Goal: Task Accomplishment & Management: Use online tool/utility

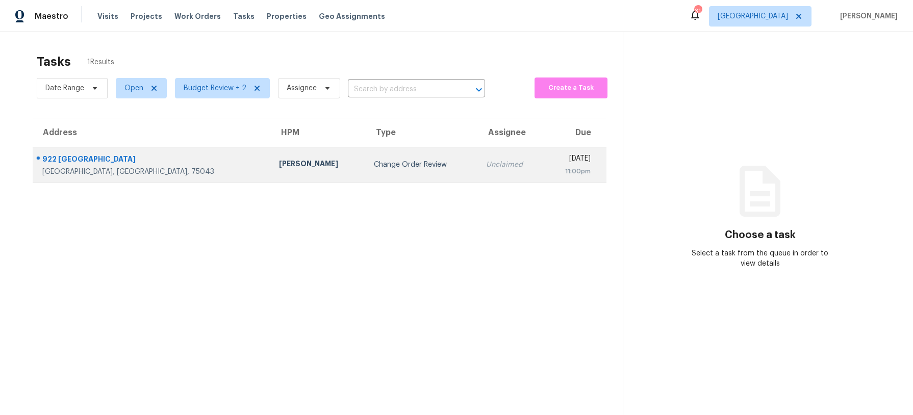
click at [374, 166] on div "Change Order Review" at bounding box center [422, 165] width 96 height 10
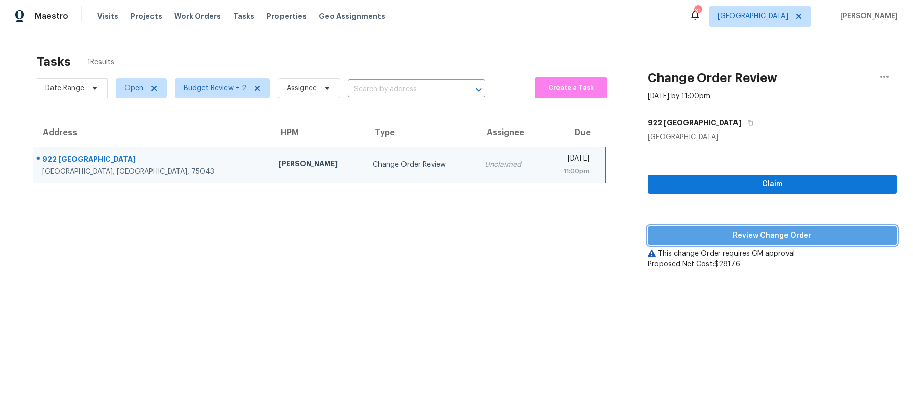
click at [755, 234] on span "Review Change Order" at bounding box center [772, 236] width 233 height 13
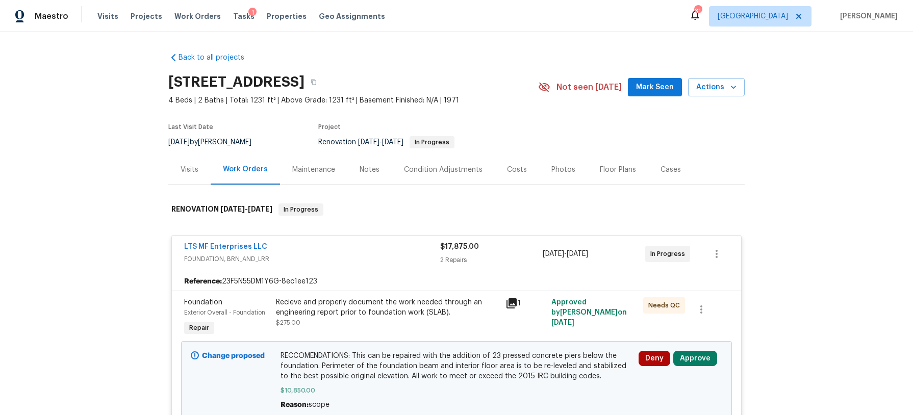
click at [369, 174] on div "Notes" at bounding box center [370, 170] width 20 height 10
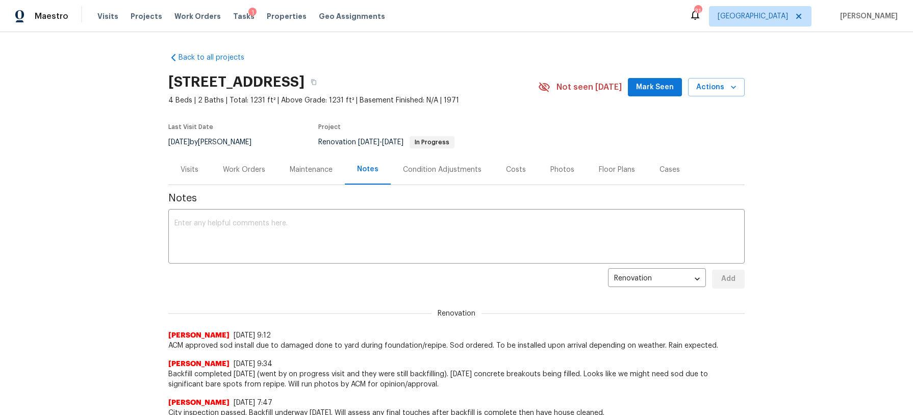
click at [248, 169] on div "Work Orders" at bounding box center [244, 170] width 42 height 10
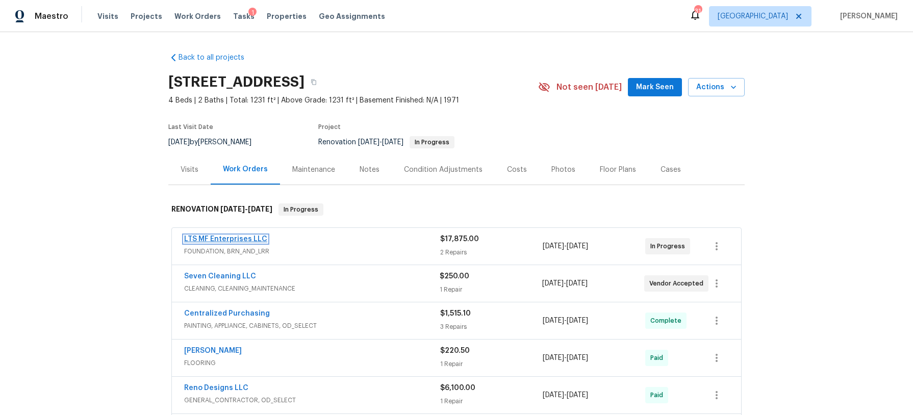
click at [236, 241] on link "LTS MF Enterprises LLC" at bounding box center [225, 239] width 83 height 7
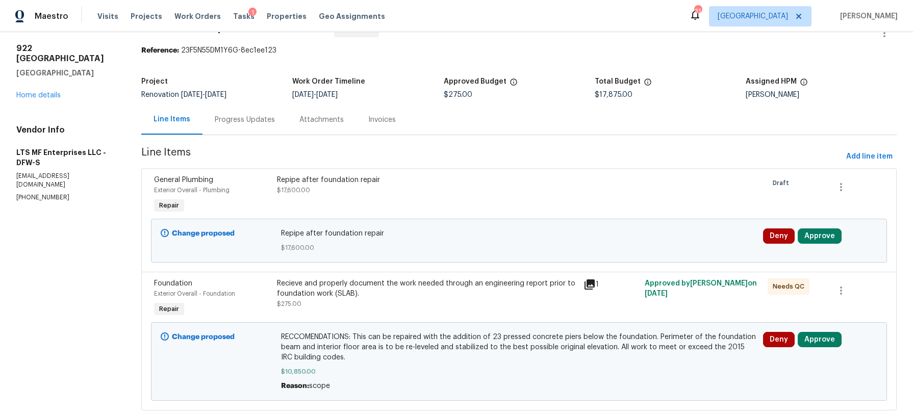
scroll to position [53, 0]
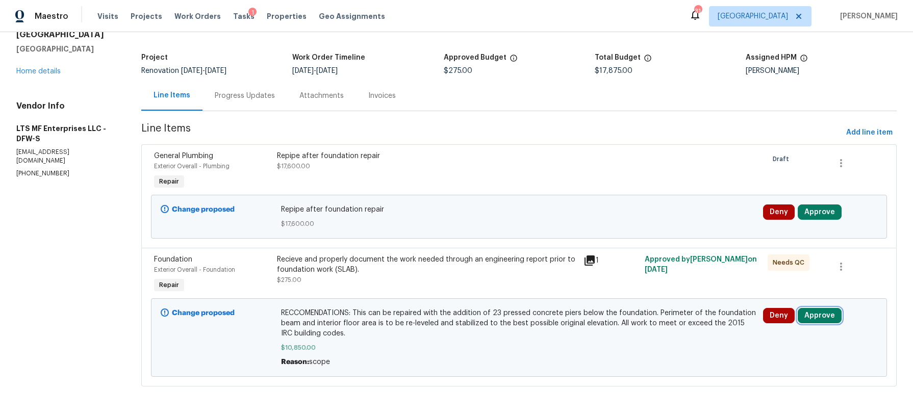
click at [835, 315] on button "Approve" at bounding box center [820, 315] width 44 height 15
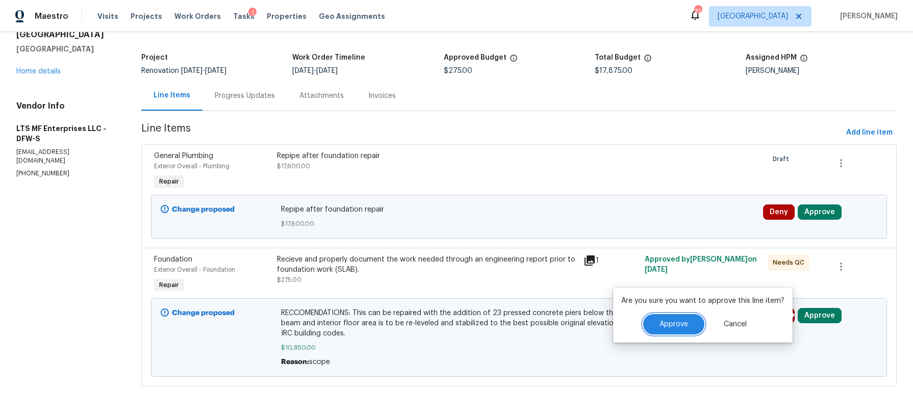
click at [683, 322] on span "Approve" at bounding box center [674, 325] width 29 height 8
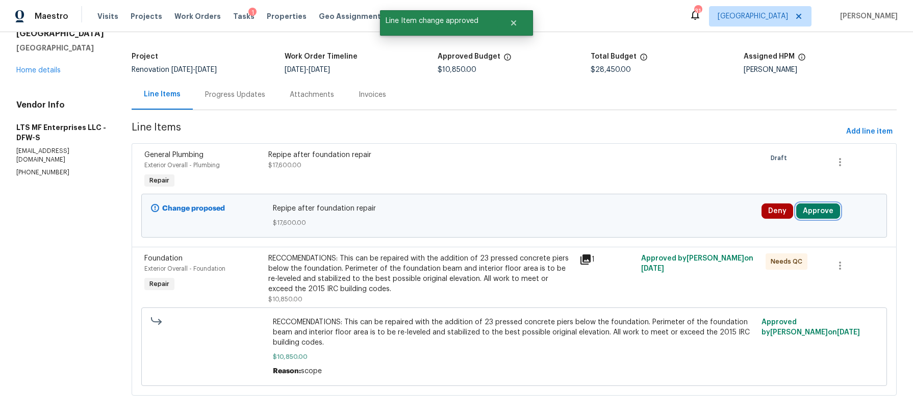
click at [819, 210] on button "Approve" at bounding box center [818, 211] width 44 height 15
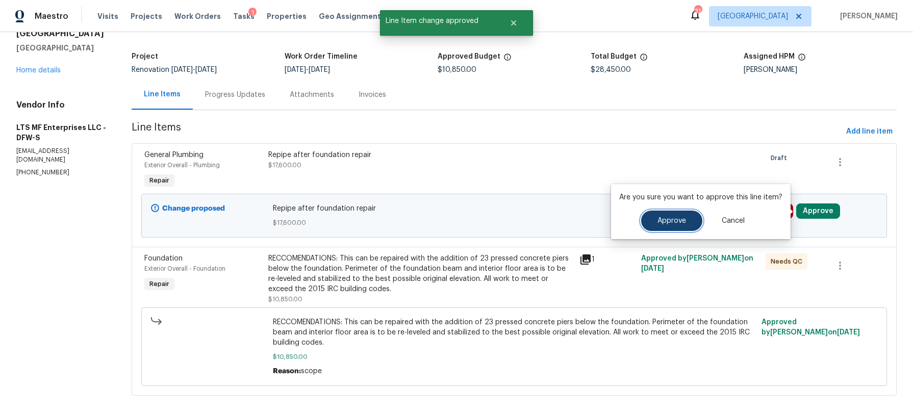
click at [653, 225] on button "Approve" at bounding box center [671, 221] width 61 height 20
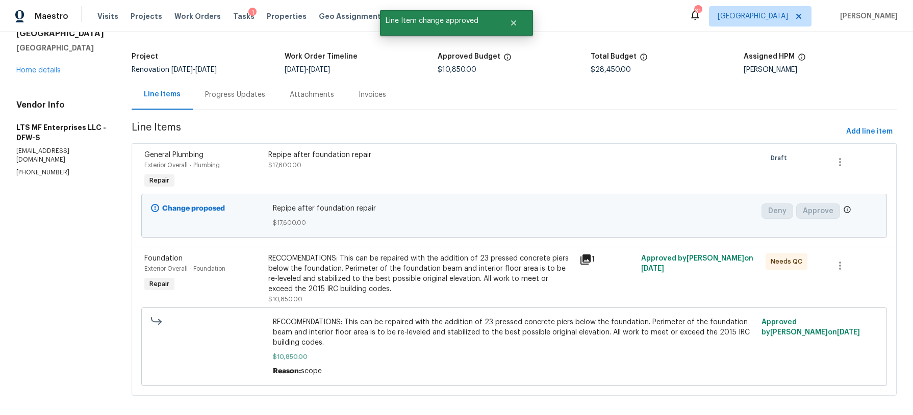
scroll to position [25, 0]
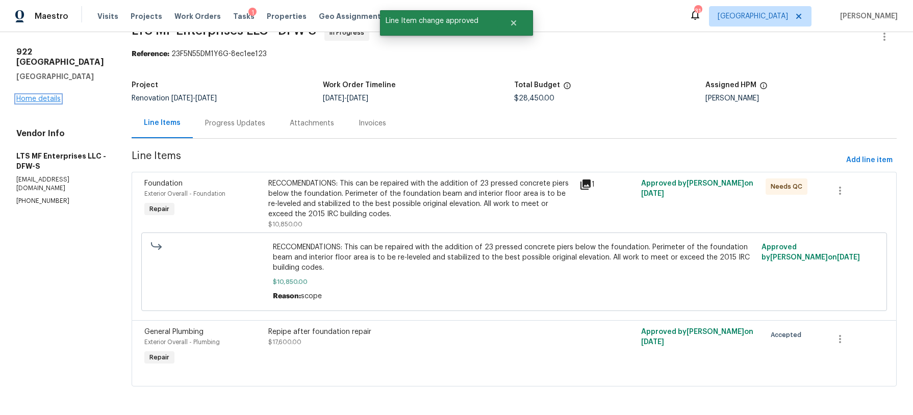
click at [41, 95] on link "Home details" at bounding box center [38, 98] width 44 height 7
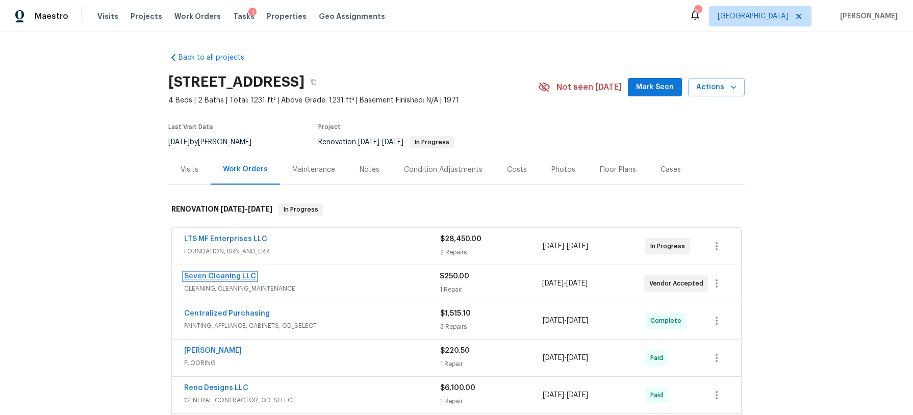
click at [243, 273] on link "Seven Cleaning LLC" at bounding box center [220, 276] width 72 height 7
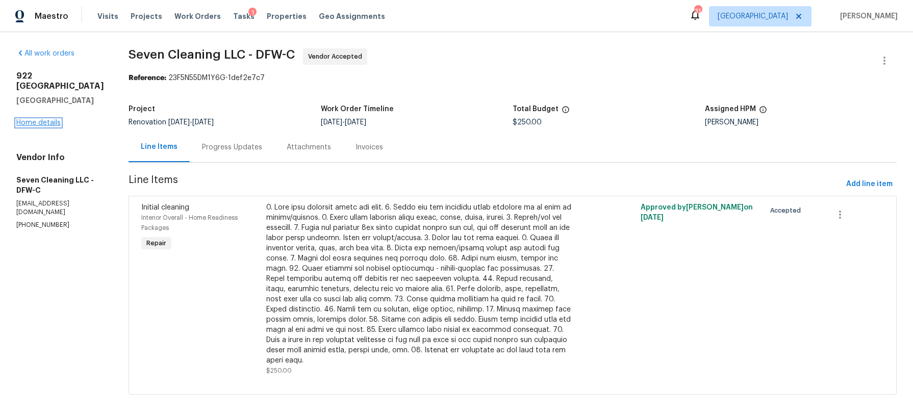
click at [41, 119] on link "Home details" at bounding box center [38, 122] width 44 height 7
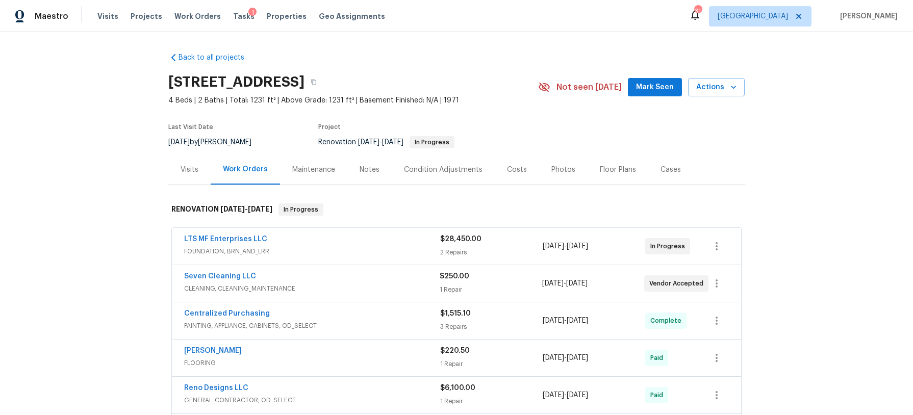
click at [515, 169] on div "Costs" at bounding box center [517, 170] width 20 height 10
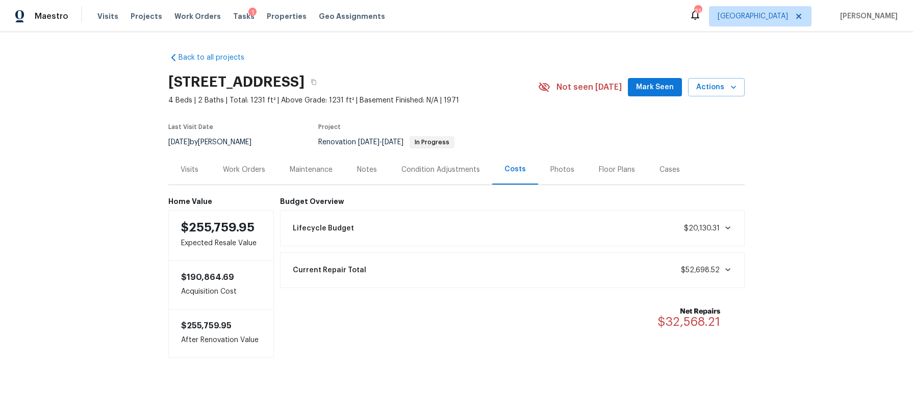
click at [440, 174] on div "Condition Adjustments" at bounding box center [440, 170] width 79 height 10
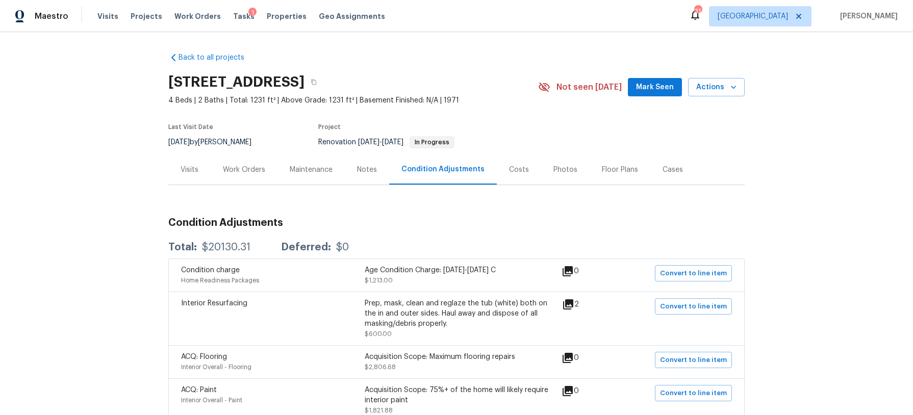
click at [364, 172] on div "Notes" at bounding box center [367, 170] width 20 height 10
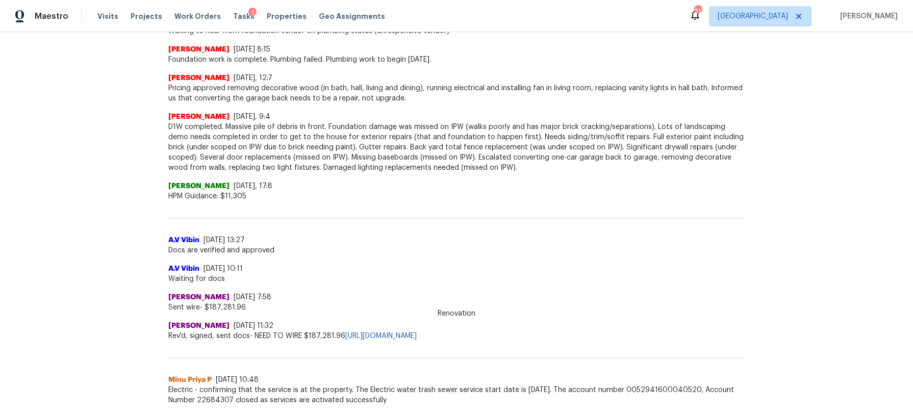
scroll to position [537, 0]
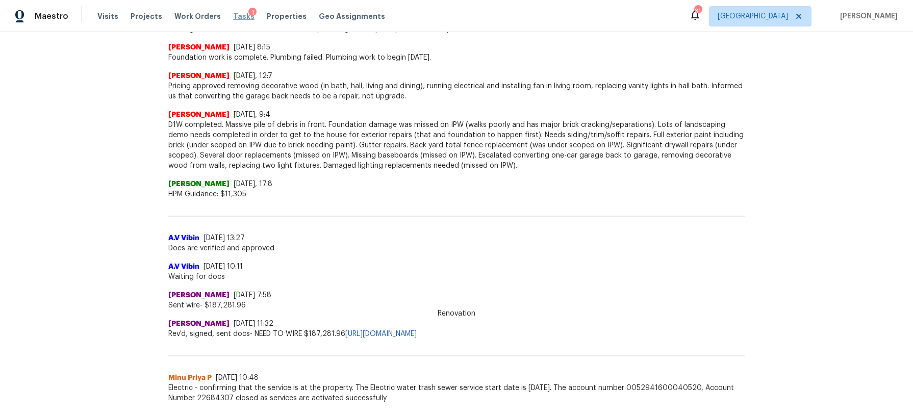
click at [236, 16] on span "Tasks" at bounding box center [243, 16] width 21 height 7
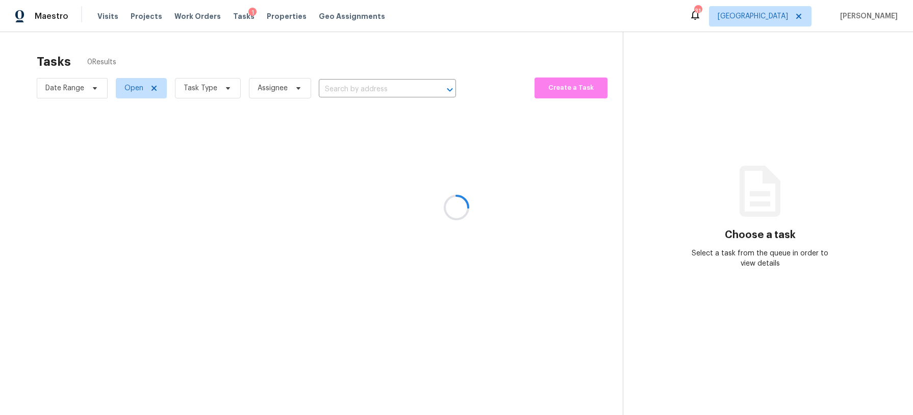
click at [227, 89] on div at bounding box center [456, 207] width 913 height 415
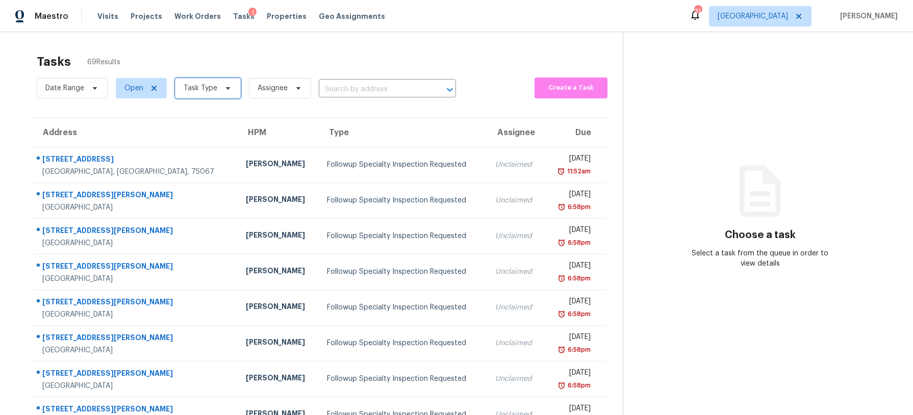
click at [227, 89] on icon at bounding box center [228, 88] width 8 height 8
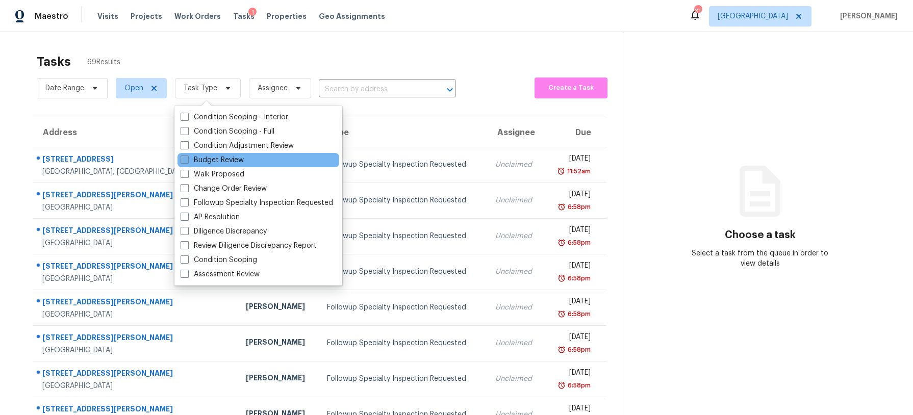
click at [223, 159] on label "Budget Review" at bounding box center [212, 160] width 63 height 10
click at [187, 159] on input "Budget Review" at bounding box center [184, 158] width 7 height 7
checkbox input "true"
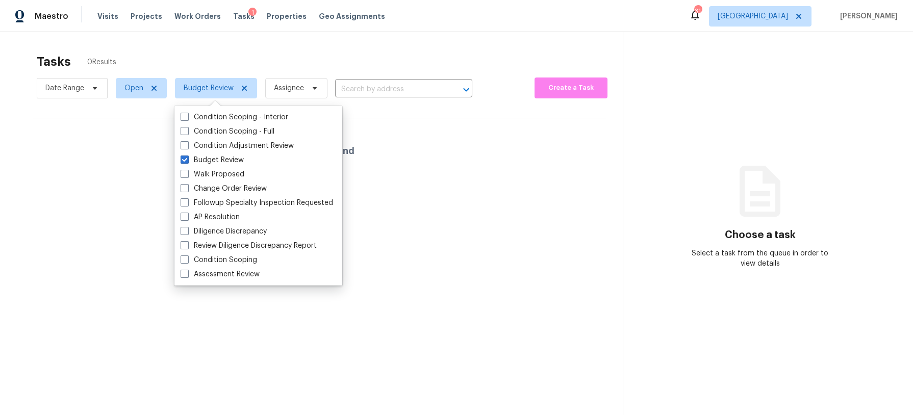
click at [253, 48] on div "Tasks 0 Results" at bounding box center [330, 61] width 586 height 27
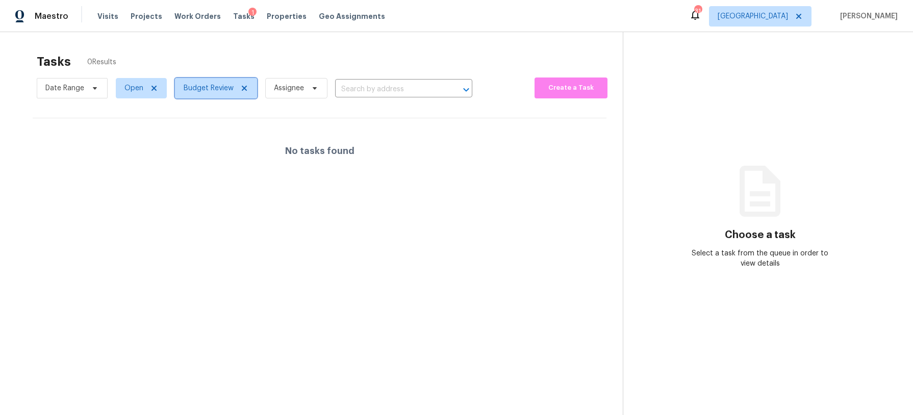
click at [226, 89] on span "Budget Review" at bounding box center [209, 88] width 50 height 10
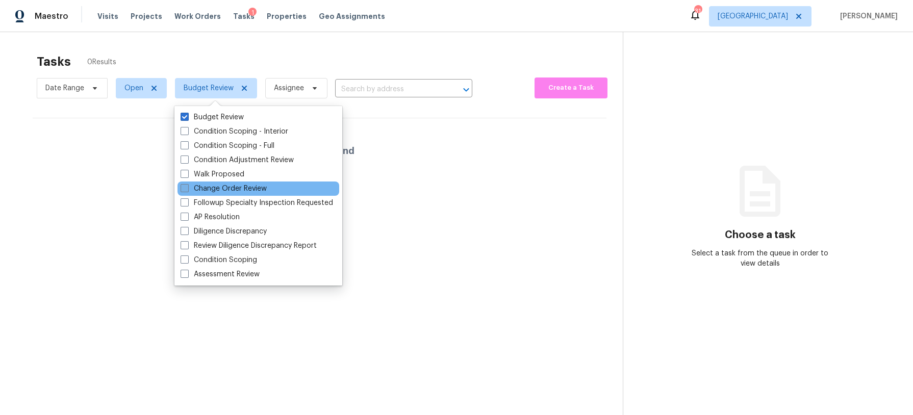
click at [224, 186] on label "Change Order Review" at bounding box center [224, 189] width 86 height 10
click at [187, 186] on input "Change Order Review" at bounding box center [184, 187] width 7 height 7
checkbox input "true"
click at [241, 63] on div "Tasks 0 Results" at bounding box center [330, 61] width 586 height 27
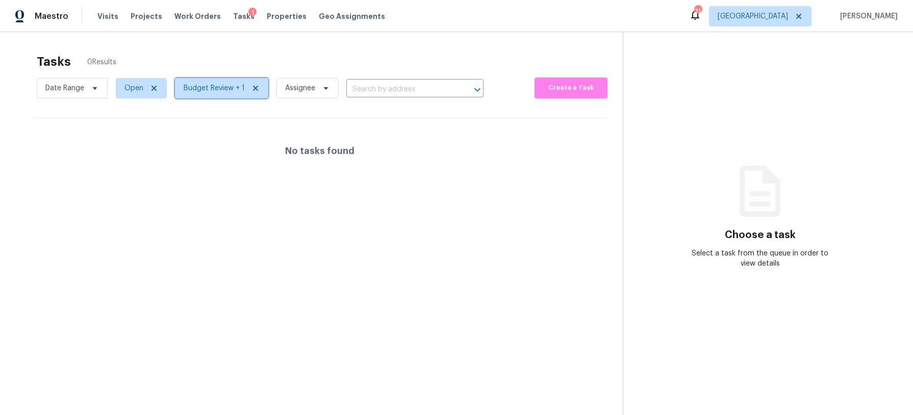
click at [214, 86] on span "Budget Review + 1" at bounding box center [214, 88] width 61 height 10
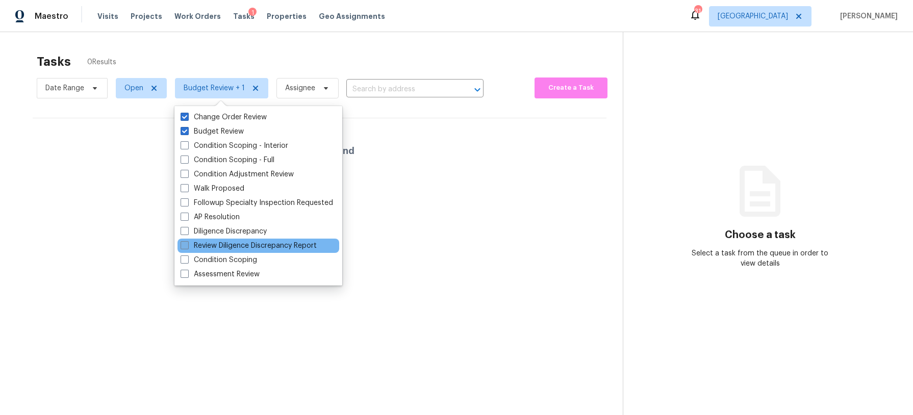
click at [247, 248] on label "Review Diligence Discrepancy Report" at bounding box center [249, 246] width 136 height 10
click at [187, 247] on input "Review Diligence Discrepancy Report" at bounding box center [184, 244] width 7 height 7
checkbox input "true"
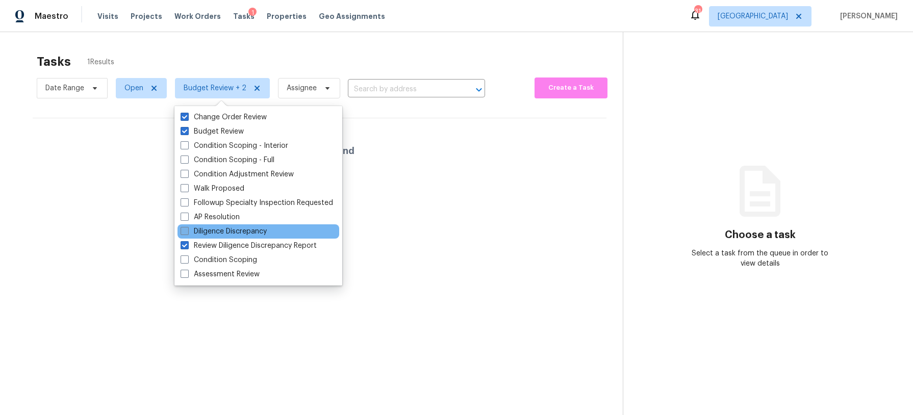
click at [230, 229] on label "Diligence Discrepancy" at bounding box center [224, 231] width 86 height 10
click at [187, 229] on input "Diligence Discrepancy" at bounding box center [184, 229] width 7 height 7
checkbox input "true"
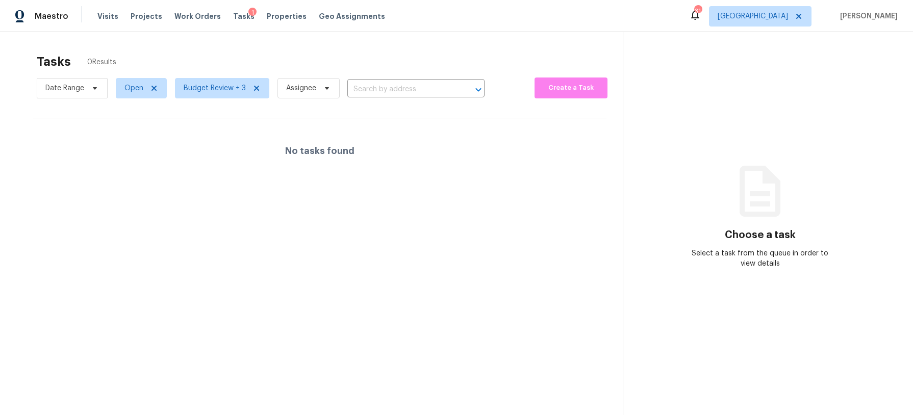
click at [233, 59] on div "Tasks 0 Results" at bounding box center [330, 61] width 586 height 27
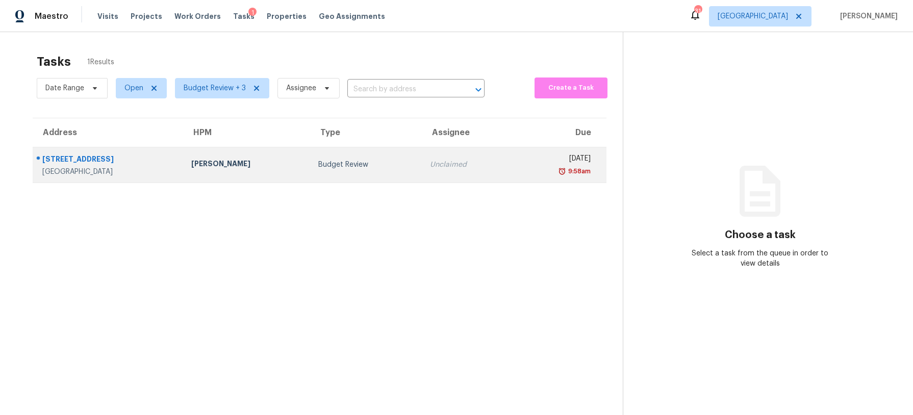
click at [335, 166] on div "Budget Review" at bounding box center [365, 165] width 95 height 10
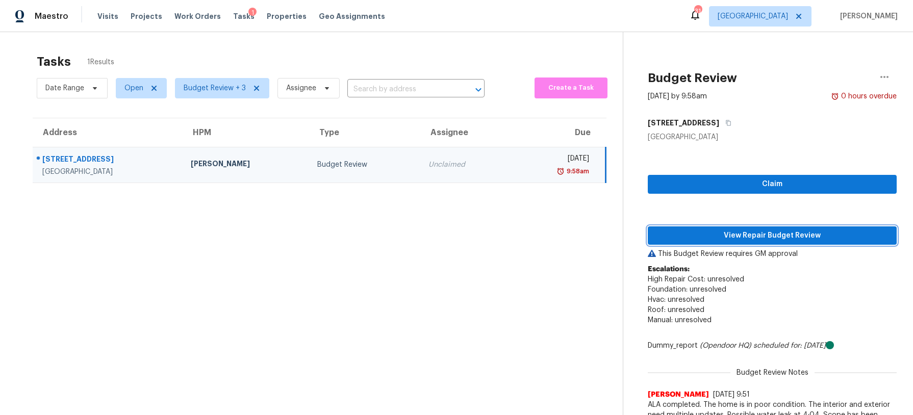
click at [732, 234] on span "View Repair Budget Review" at bounding box center [772, 236] width 233 height 13
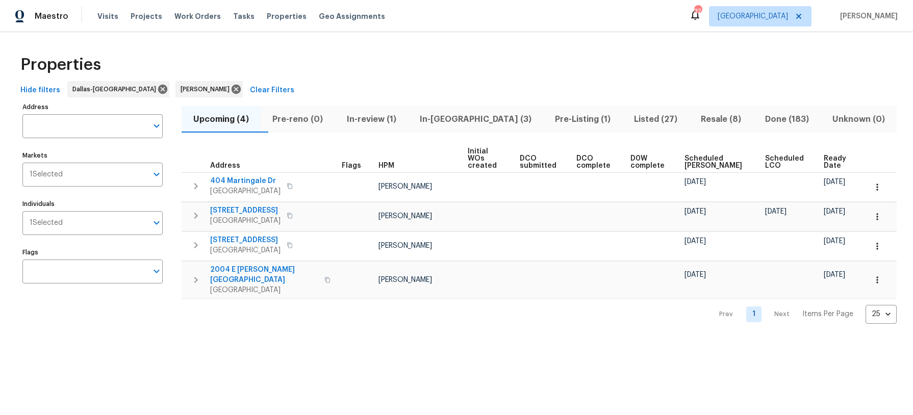
click at [377, 121] on span "In-review (1)" at bounding box center [371, 119] width 61 height 14
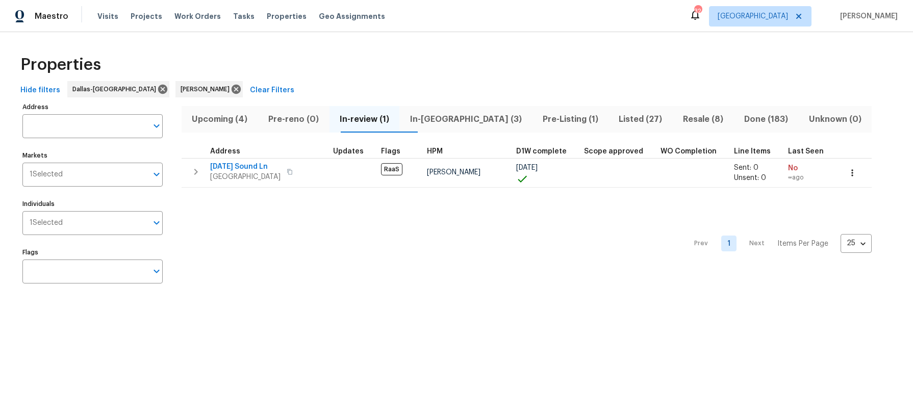
click at [223, 114] on span "Upcoming (4)" at bounding box center [220, 119] width 64 height 14
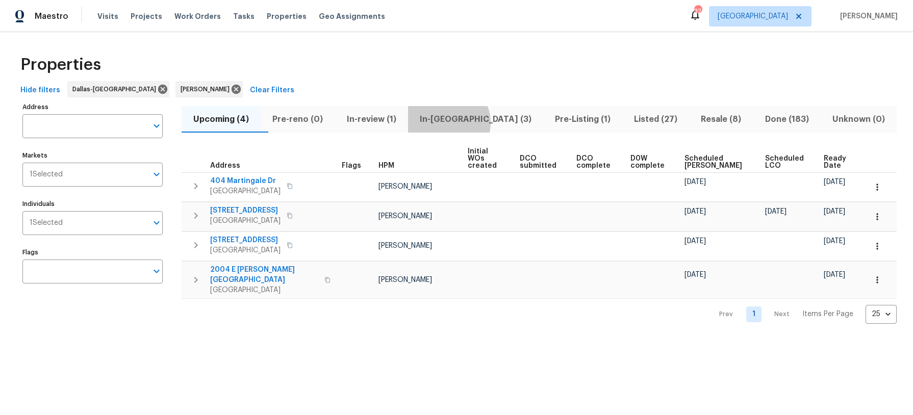
click at [470, 122] on span "In-reno (3)" at bounding box center [475, 119] width 123 height 14
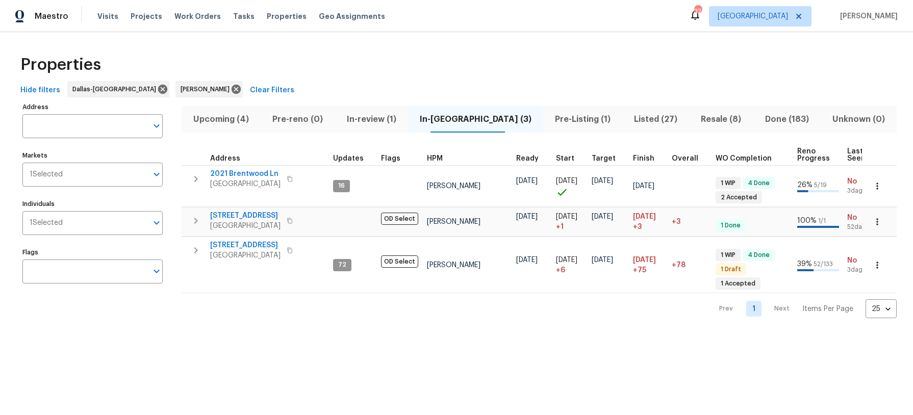
click at [556, 118] on span "Pre-Listing (1)" at bounding box center [582, 119] width 67 height 14
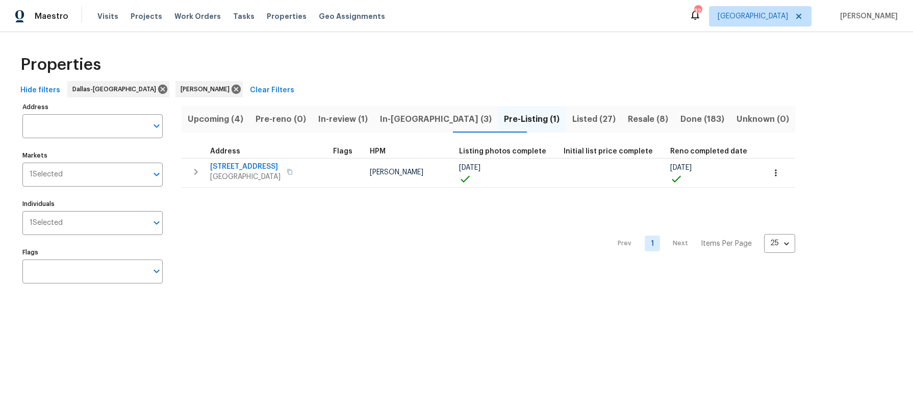
click at [572, 118] on span "Listed (27)" at bounding box center [593, 119] width 43 height 14
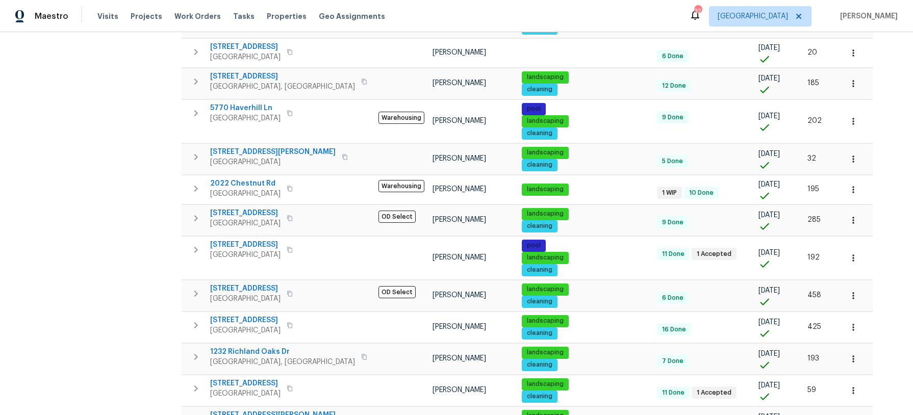
scroll to position [261, 0]
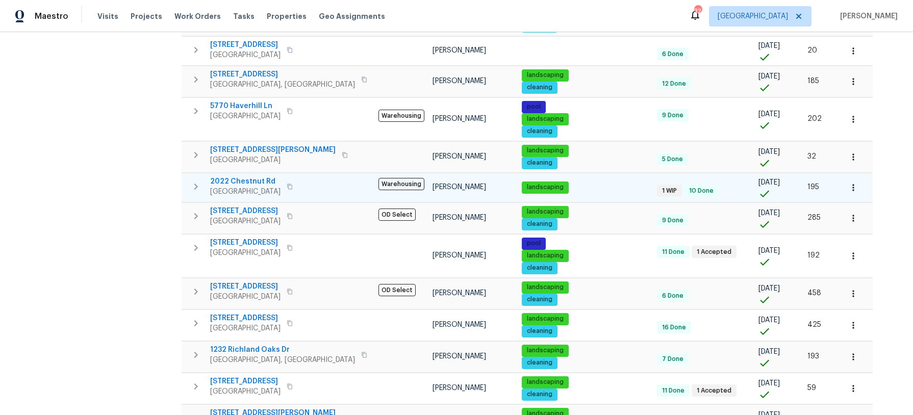
click at [227, 179] on span "2022 Chestnut Rd" at bounding box center [245, 181] width 70 height 10
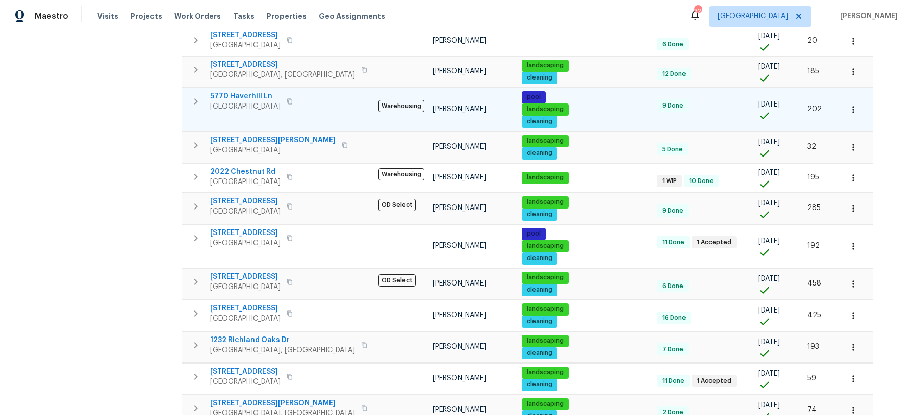
scroll to position [270, 0]
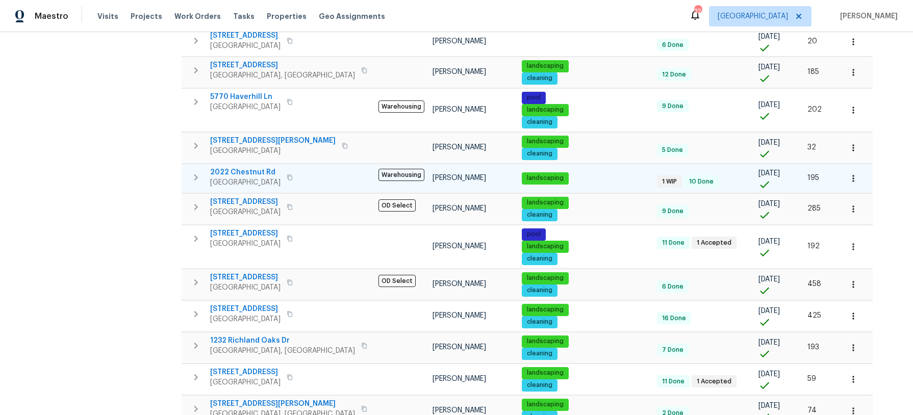
click at [289, 180] on icon "button" at bounding box center [290, 177] width 6 height 6
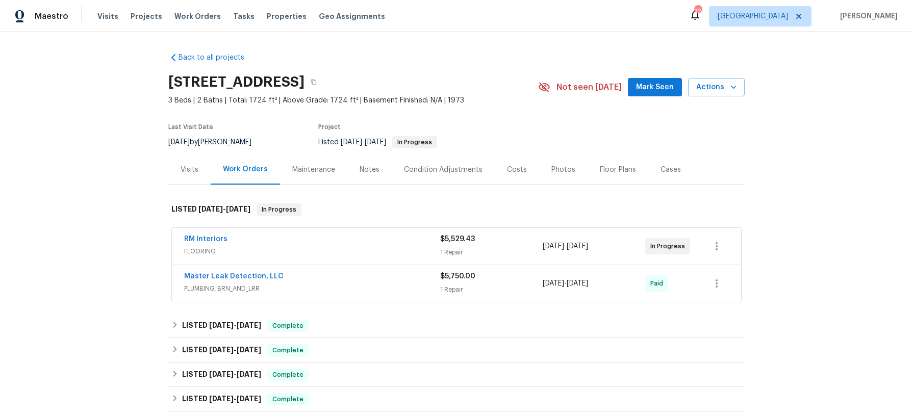
click at [553, 173] on div "Photos" at bounding box center [563, 170] width 24 height 10
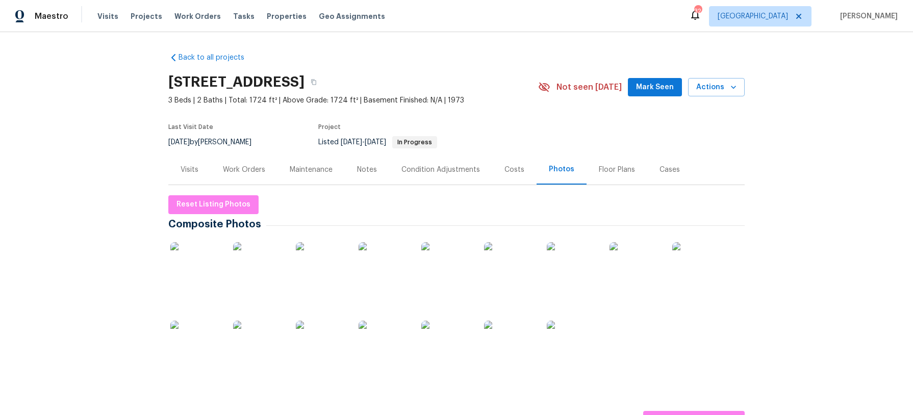
click at [191, 263] on img at bounding box center [195, 267] width 51 height 51
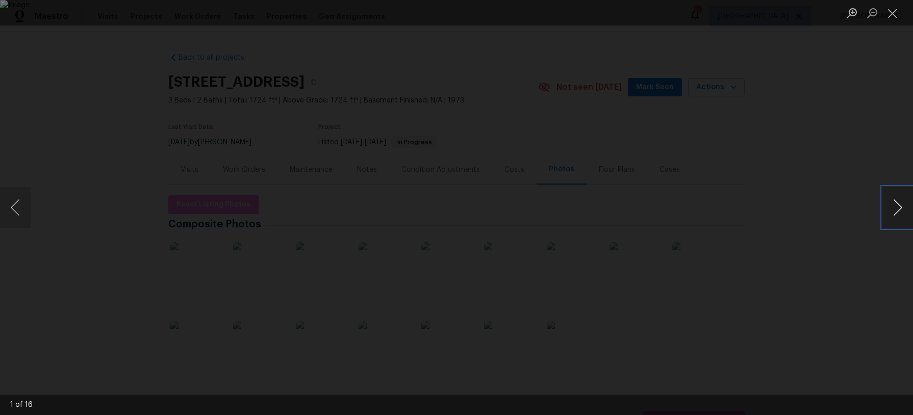
click at [899, 207] on button "Next image" at bounding box center [897, 207] width 31 height 41
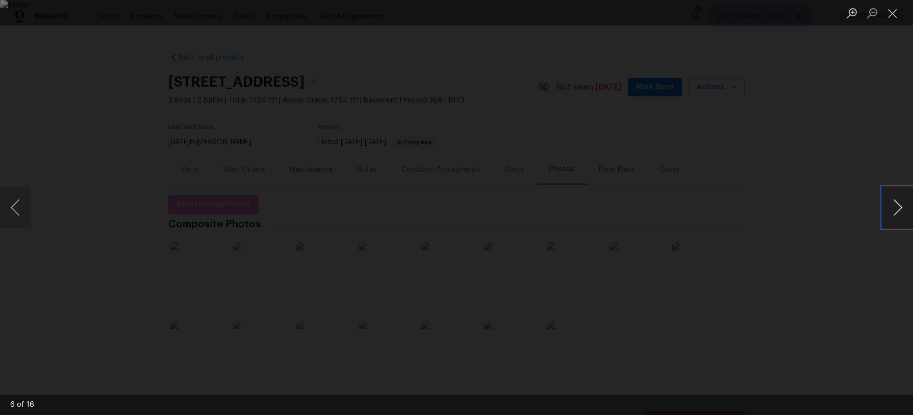
click at [899, 207] on button "Next image" at bounding box center [897, 207] width 31 height 41
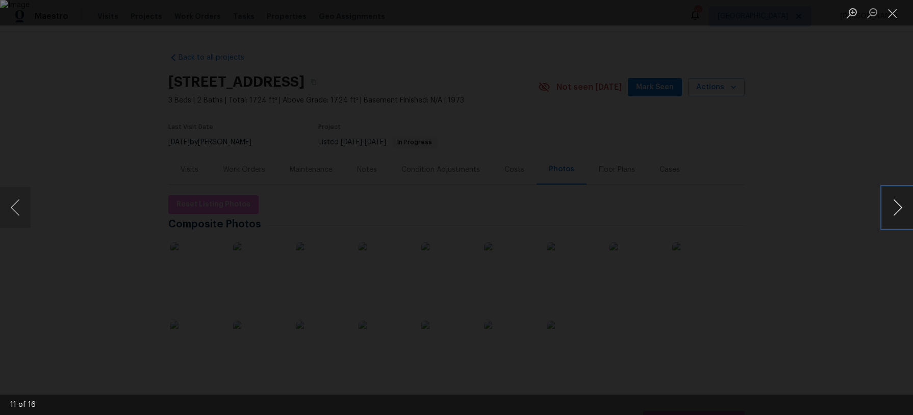
click at [899, 207] on button "Next image" at bounding box center [897, 207] width 31 height 41
click at [896, 15] on button "Close lightbox" at bounding box center [892, 13] width 20 height 18
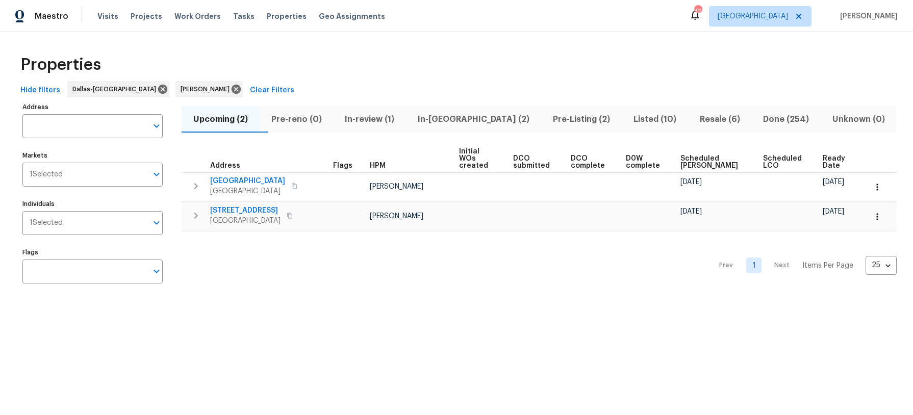
click at [628, 118] on span "Listed (10)" at bounding box center [655, 119] width 54 height 14
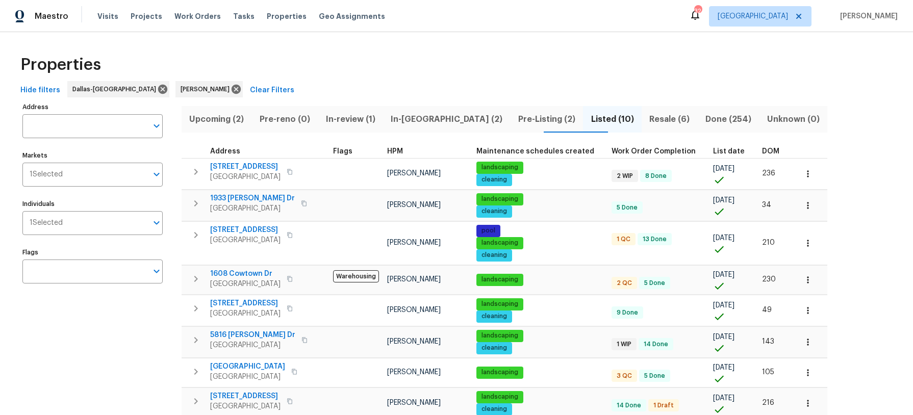
click at [517, 117] on span "Pre-Listing (2)" at bounding box center [547, 119] width 61 height 14
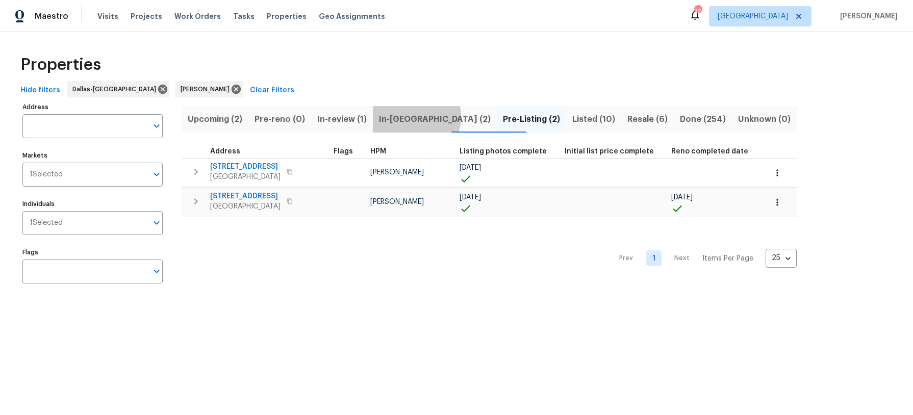
click at [434, 117] on span "In-reno (2)" at bounding box center [435, 119] width 112 height 14
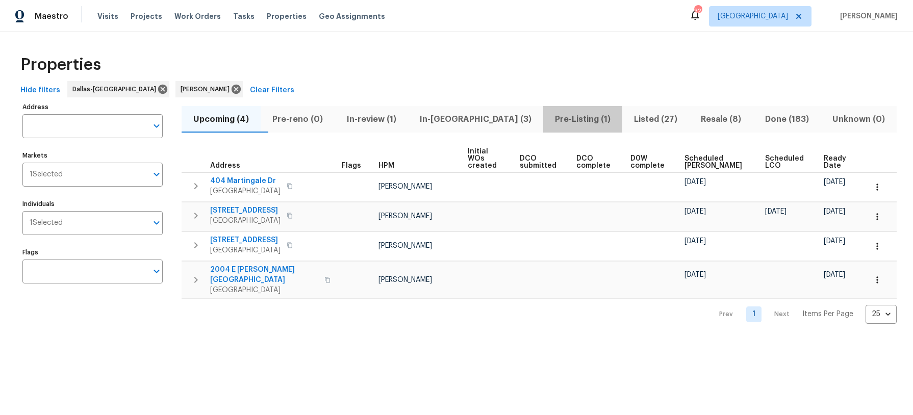
click at [549, 121] on span "Pre-Listing (1)" at bounding box center [582, 119] width 67 height 14
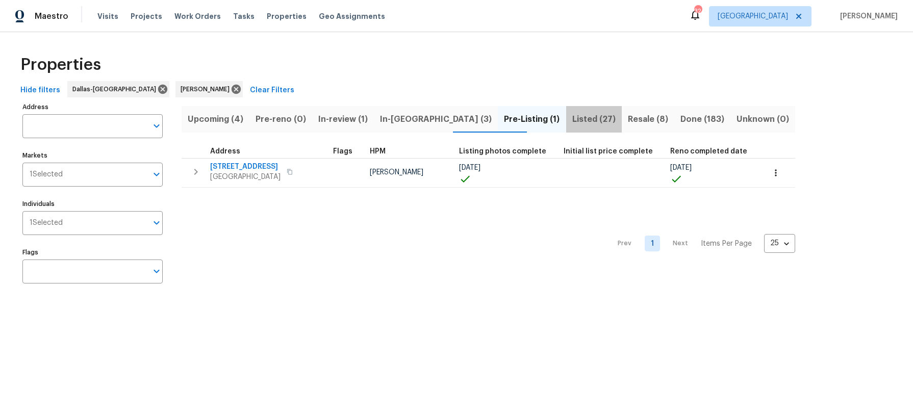
click at [572, 118] on span "Listed (27)" at bounding box center [593, 119] width 43 height 14
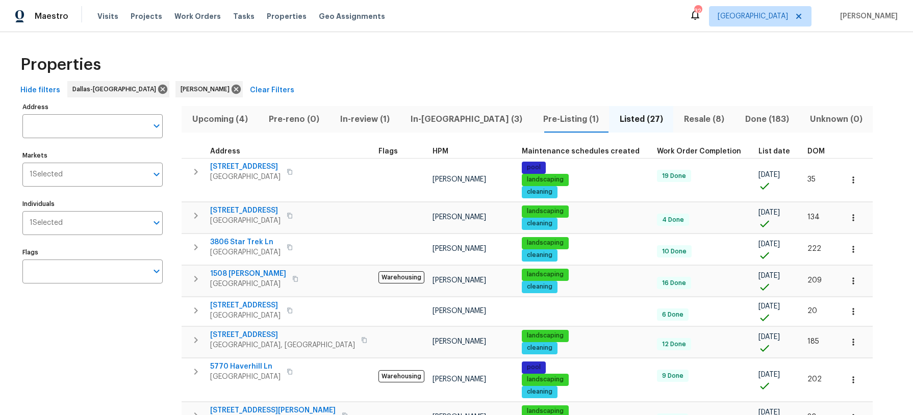
click at [679, 118] on span "Resale (8)" at bounding box center [703, 119] width 49 height 14
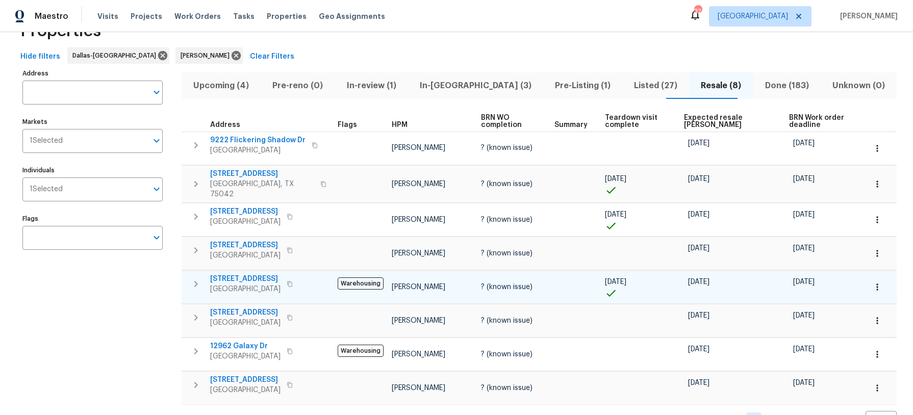
scroll to position [36, 0]
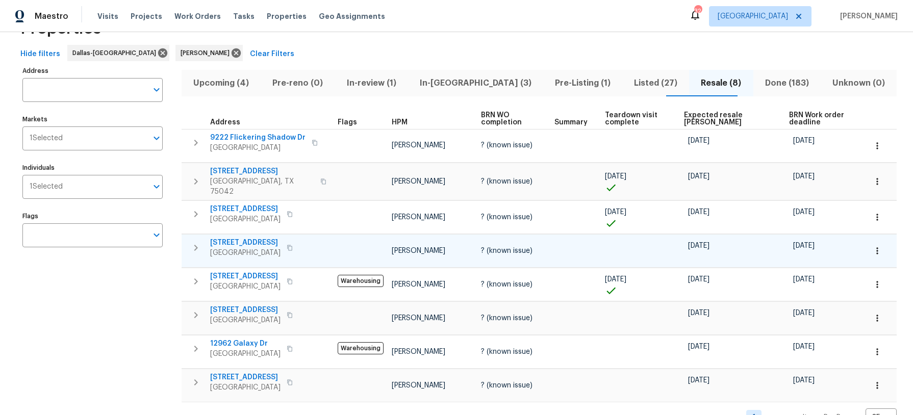
click at [245, 238] on span "[STREET_ADDRESS]" at bounding box center [245, 243] width 70 height 10
click at [637, 84] on span "Listed (27)" at bounding box center [655, 83] width 55 height 14
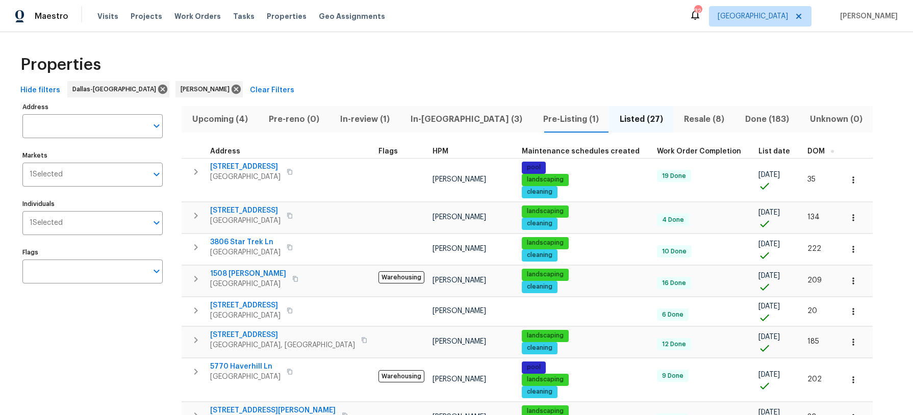
click at [831, 150] on button "button" at bounding box center [832, 151] width 3 height 3
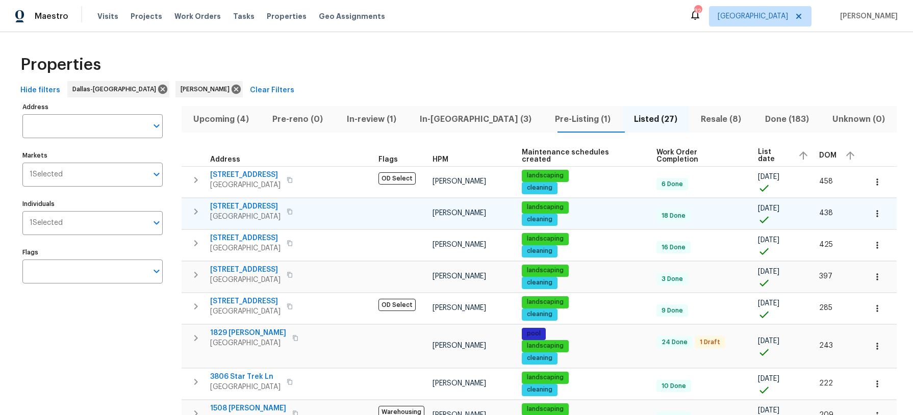
click at [248, 207] on span "[STREET_ADDRESS]" at bounding box center [245, 206] width 70 height 10
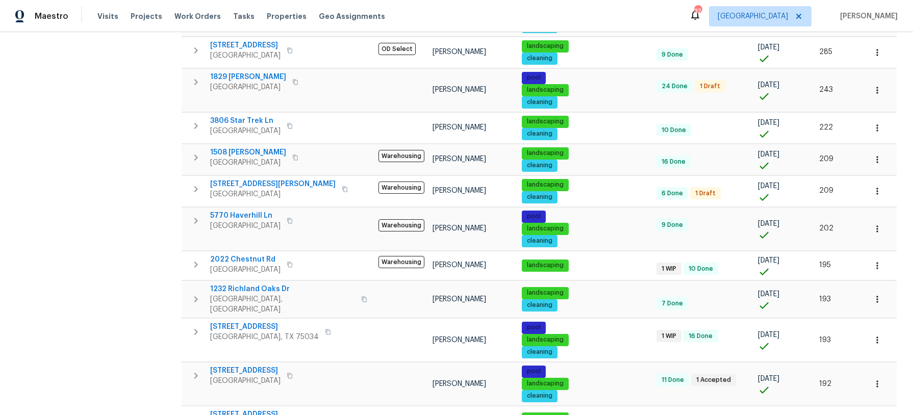
scroll to position [259, 0]
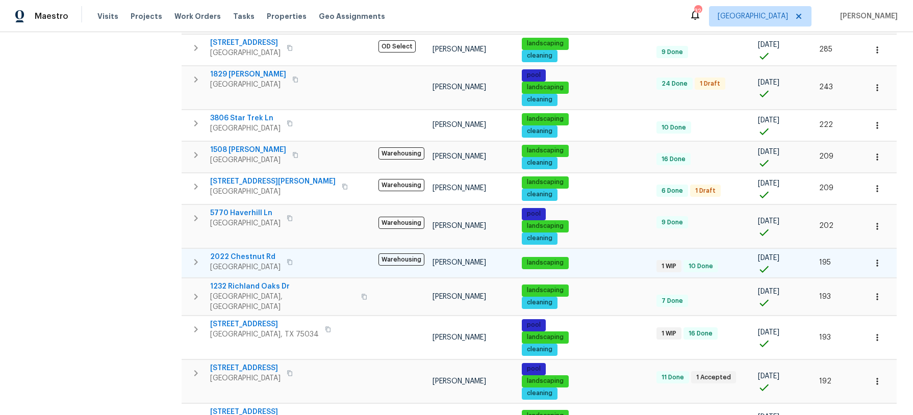
click at [252, 258] on span "2022 Chestnut Rd" at bounding box center [245, 257] width 70 height 10
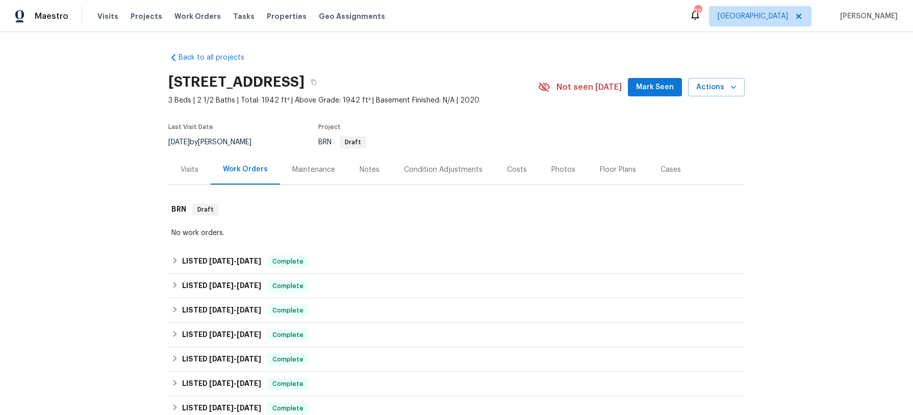
click at [551, 168] on div "Photos" at bounding box center [563, 170] width 24 height 10
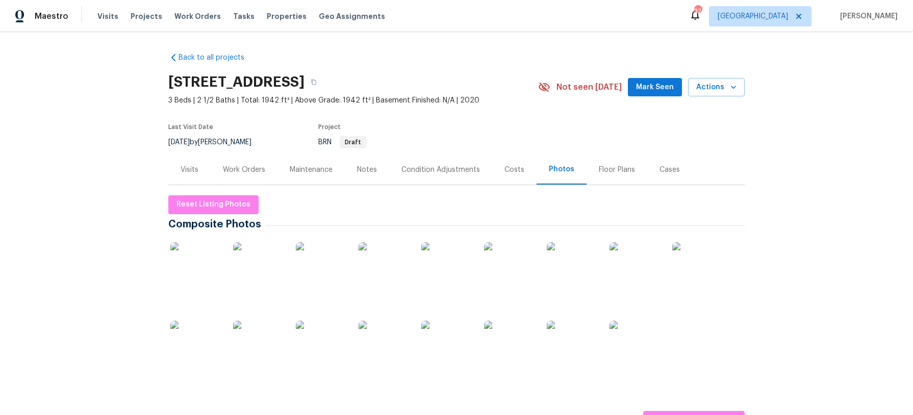
click at [200, 266] on img at bounding box center [195, 267] width 51 height 51
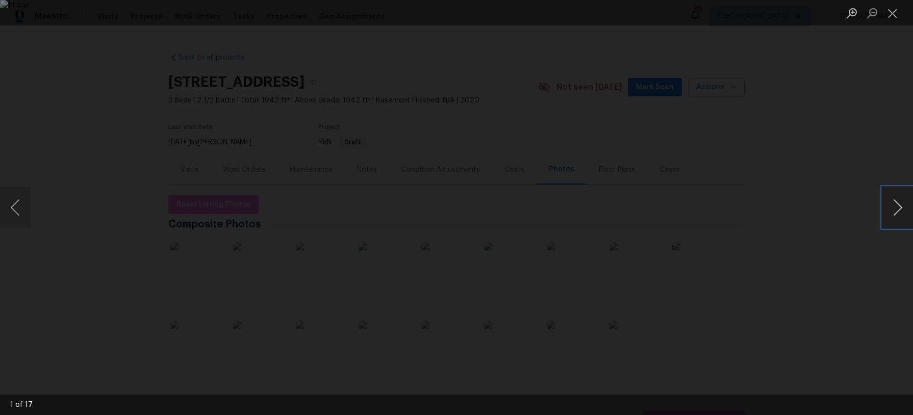
click at [891, 205] on button "Next image" at bounding box center [897, 207] width 31 height 41
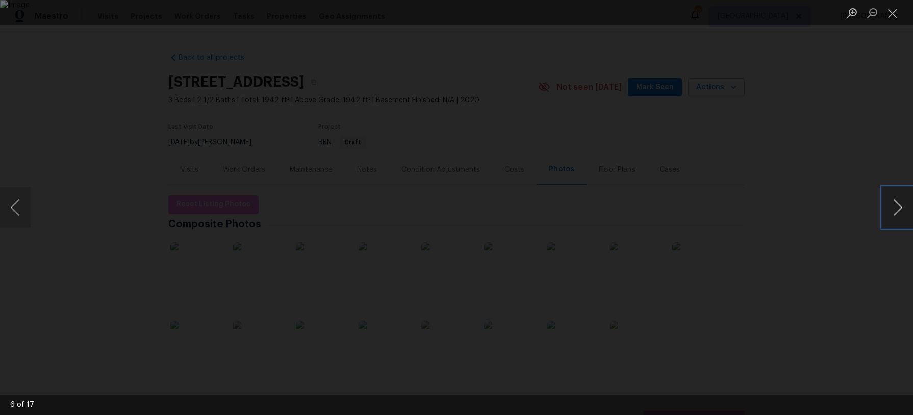
click at [891, 205] on button "Next image" at bounding box center [897, 207] width 31 height 41
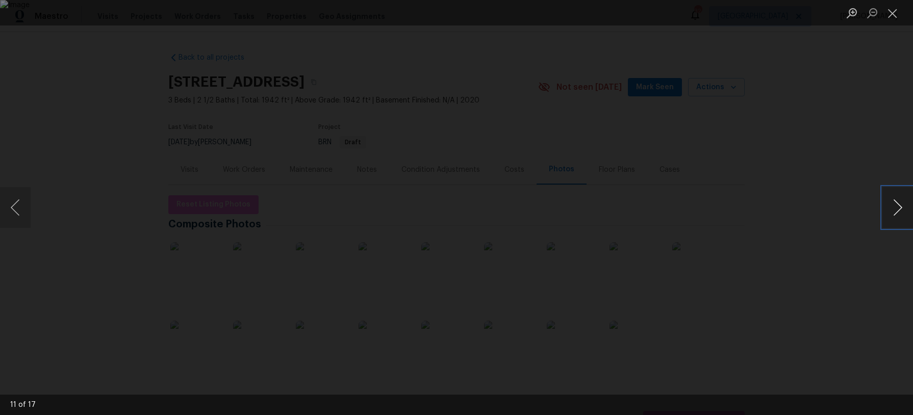
click at [891, 205] on button "Next image" at bounding box center [897, 207] width 31 height 41
click at [886, 17] on button "Close lightbox" at bounding box center [892, 13] width 20 height 18
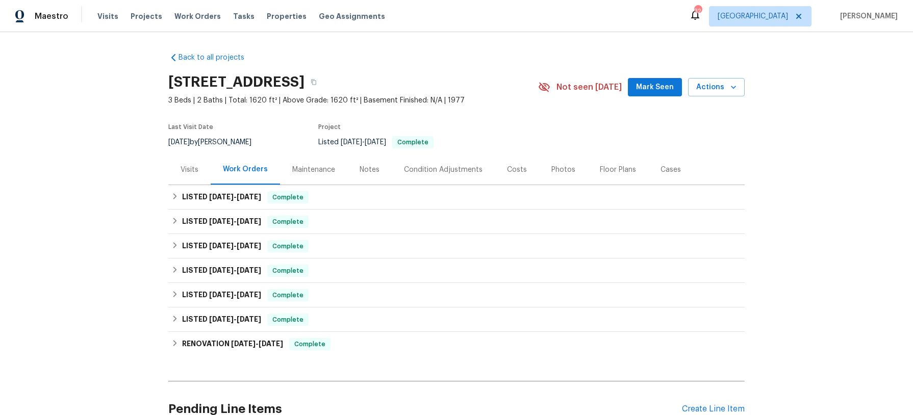
click at [557, 165] on div "Photos" at bounding box center [563, 170] width 24 height 10
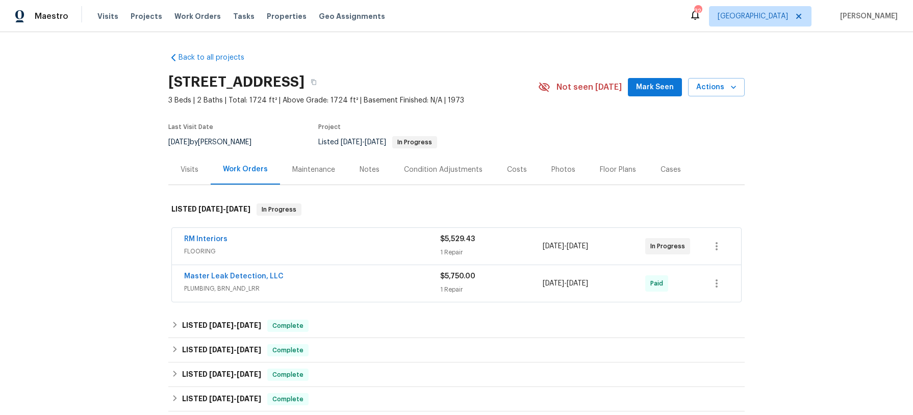
click at [559, 169] on div "Photos" at bounding box center [563, 170] width 24 height 10
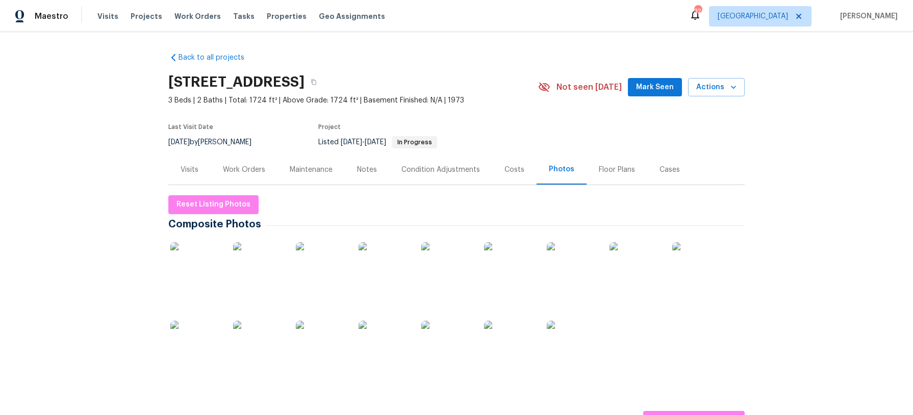
click at [183, 262] on img at bounding box center [195, 267] width 51 height 51
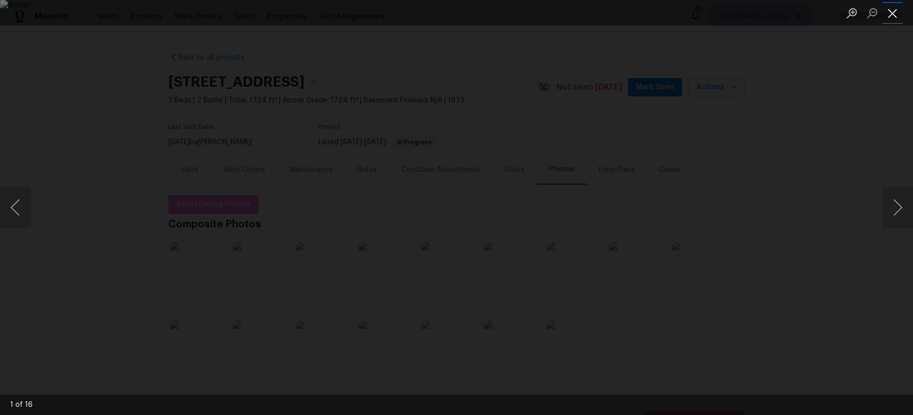
click at [896, 19] on button "Close lightbox" at bounding box center [892, 13] width 20 height 18
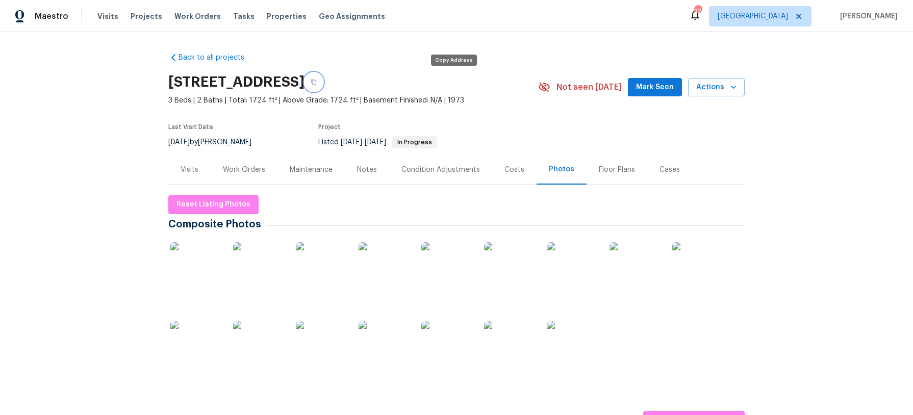
click at [316, 83] on icon "button" at bounding box center [313, 83] width 5 height 6
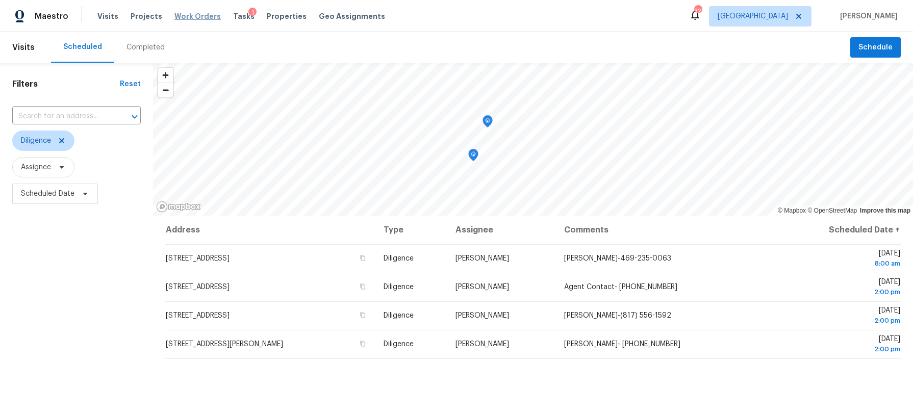
click at [174, 15] on span "Work Orders" at bounding box center [197, 16] width 46 height 10
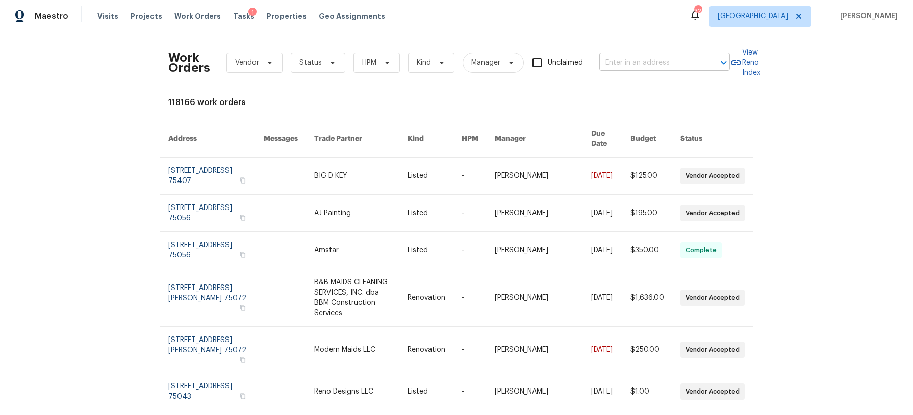
click at [623, 55] on input "text" at bounding box center [650, 63] width 102 height 16
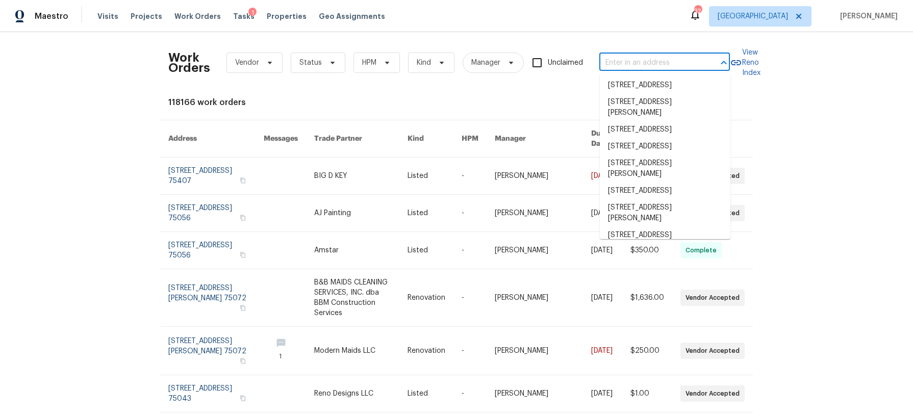
paste input "1325 Tidwell Ln, Celina, TX 75009"
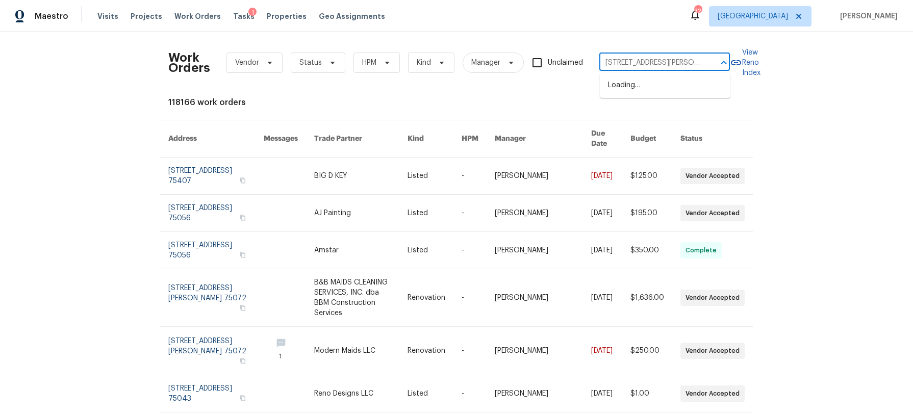
scroll to position [0, 16]
type input "1325 Tidwell Ln, Celina, TX 75009"
click at [657, 91] on li "1325 Tidwell Ln, Celina, TX 75009" at bounding box center [665, 91] width 131 height 28
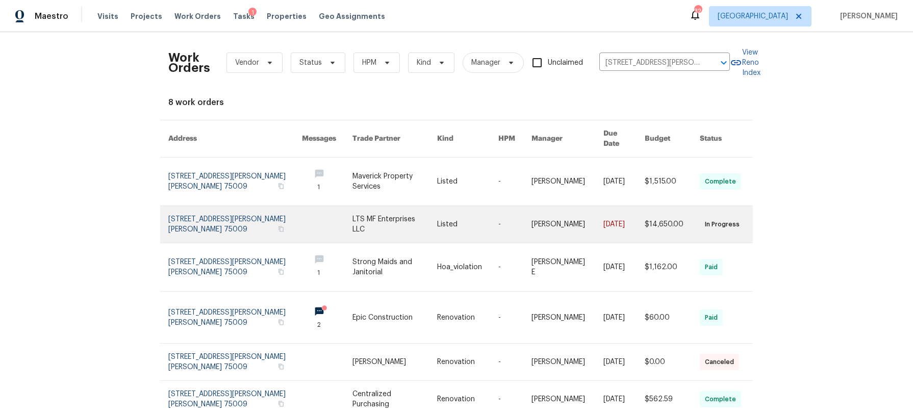
click at [397, 209] on link at bounding box center [394, 224] width 84 height 37
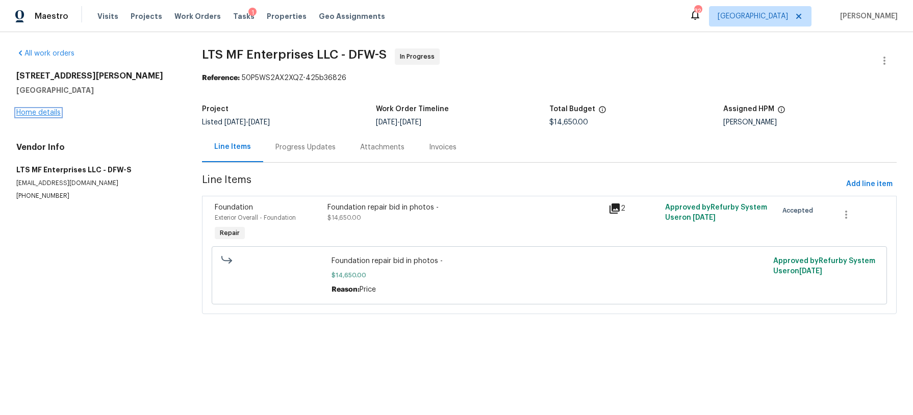
click at [35, 110] on link "Home details" at bounding box center [38, 112] width 44 height 7
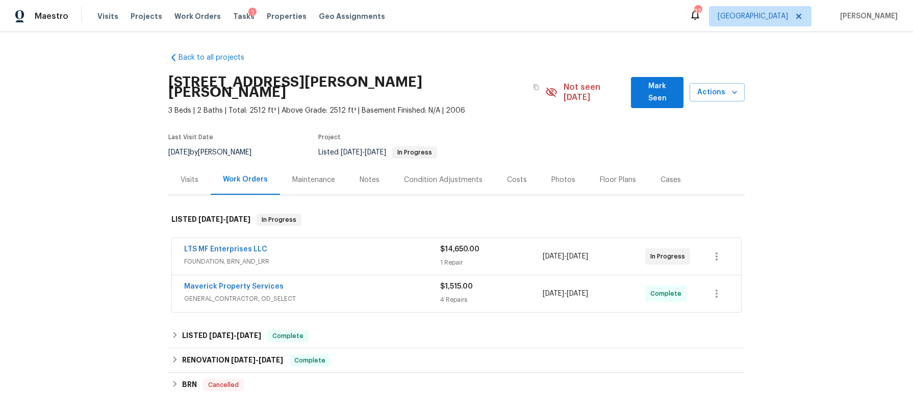
click at [373, 175] on div "Notes" at bounding box center [370, 180] width 20 height 10
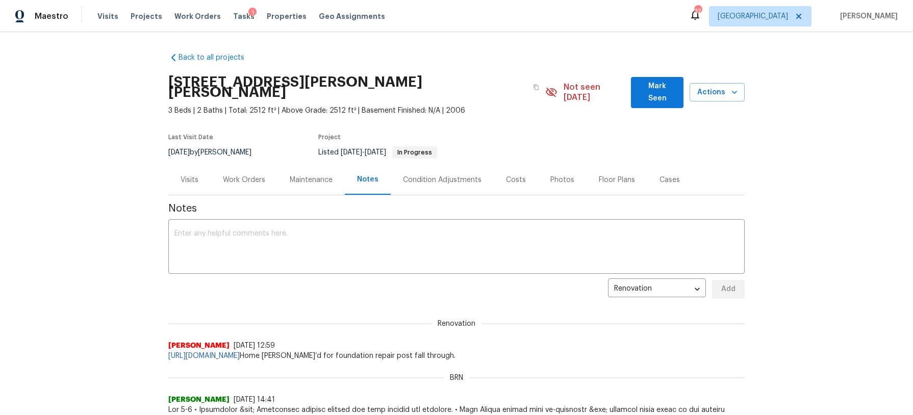
click at [260, 175] on div "Work Orders" at bounding box center [244, 180] width 42 height 10
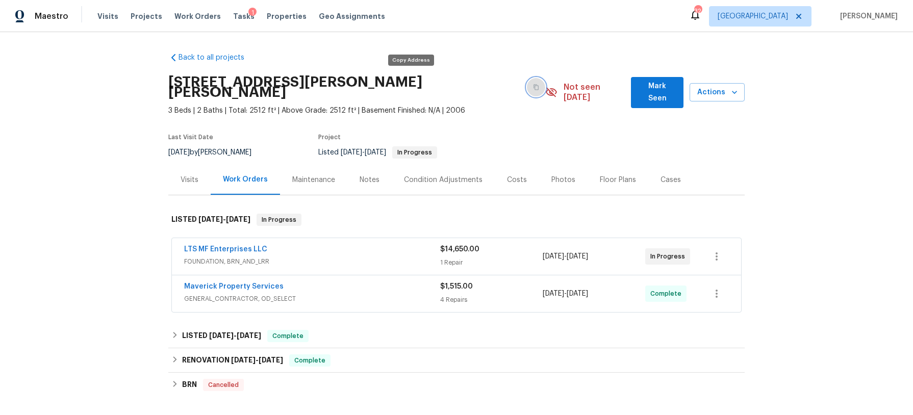
click at [527, 86] on button "button" at bounding box center [536, 87] width 18 height 18
click at [231, 283] on link "Maverick Property Services" at bounding box center [233, 286] width 99 height 7
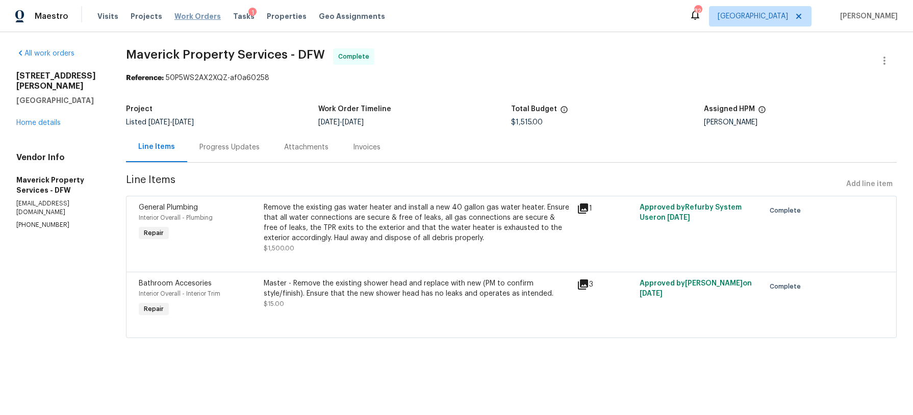
click at [201, 16] on span "Work Orders" at bounding box center [197, 16] width 46 height 10
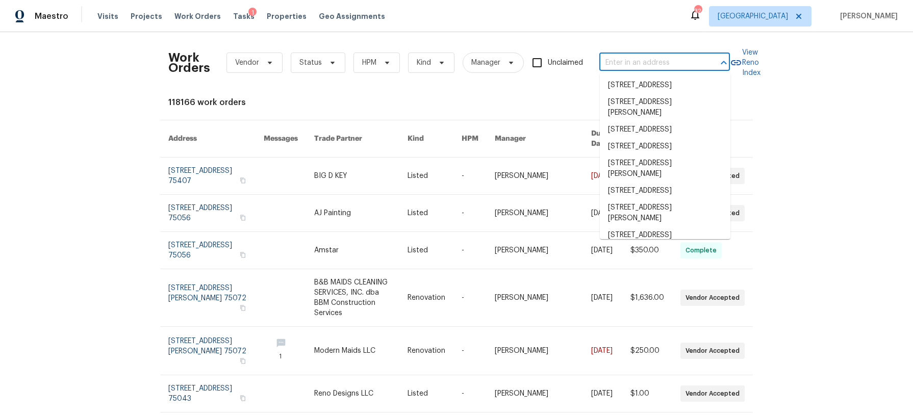
click at [638, 58] on input "text" at bounding box center [650, 63] width 102 height 16
paste input "4100 Dragonfly Ct, Heartland, TX 75126"
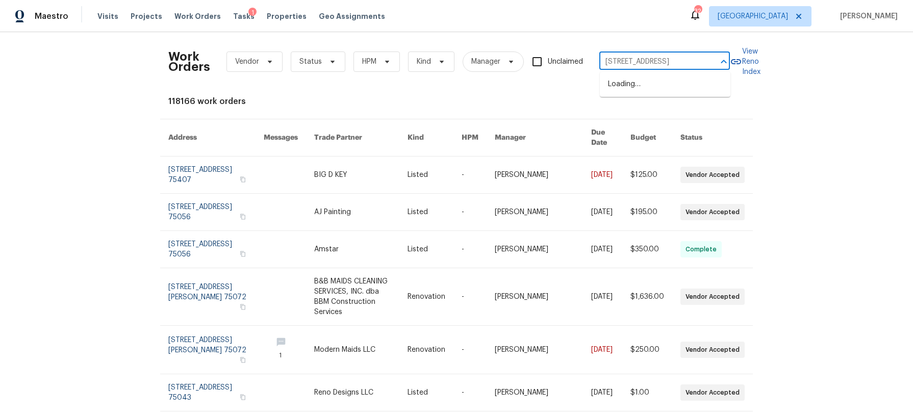
scroll to position [0, 35]
type input "4100 Dragonfly Ct, Heartland, TX 75126"
click at [652, 90] on li "4100 Dragonfly Ct, Heartland, TX 75126" at bounding box center [665, 84] width 131 height 17
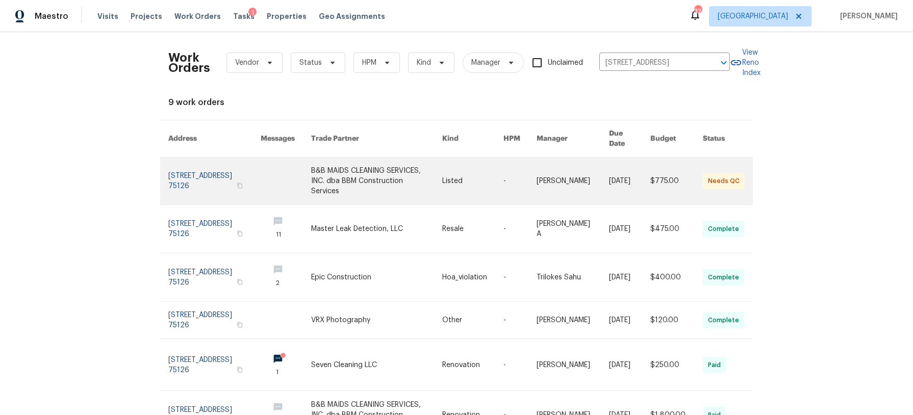
click at [402, 168] on link at bounding box center [377, 181] width 132 height 47
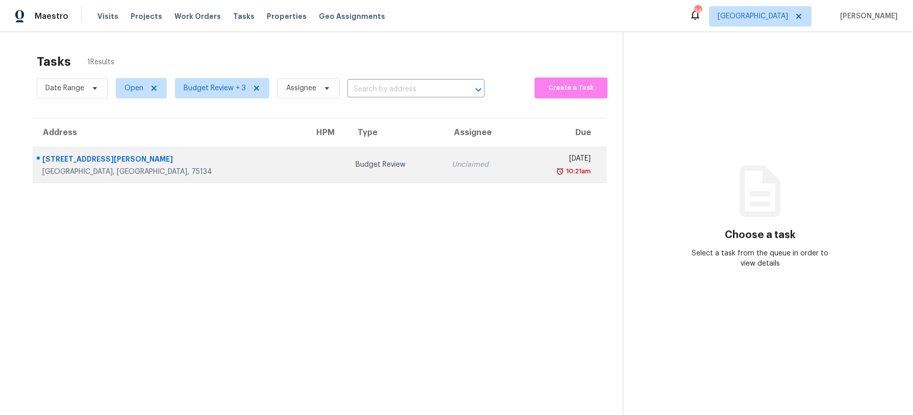
click at [347, 170] on td "Budget Review" at bounding box center [395, 165] width 96 height 36
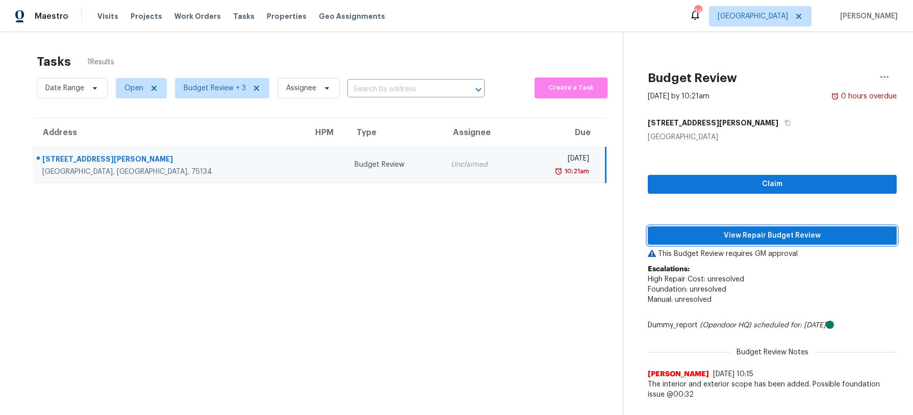
click at [703, 233] on span "View Repair Budget Review" at bounding box center [772, 236] width 233 height 13
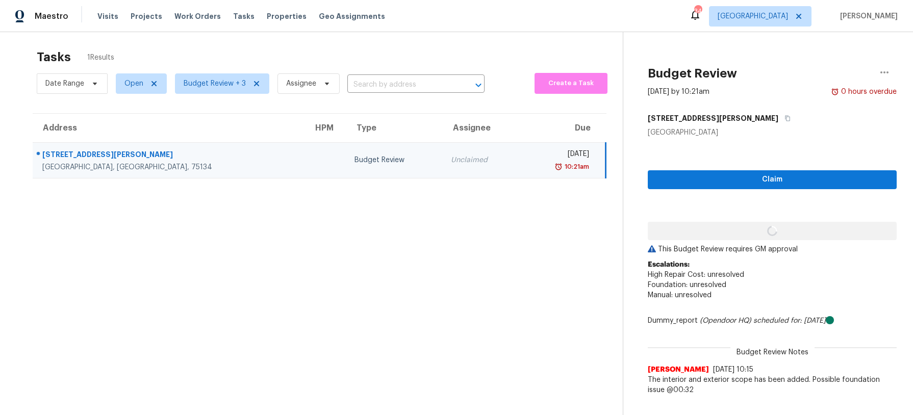
scroll to position [5, 0]
